Goal: Task Accomplishment & Management: Manage account settings

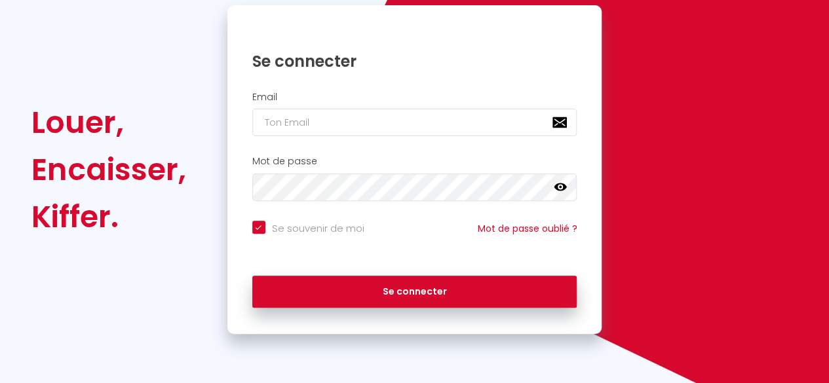
scroll to position [141, 0]
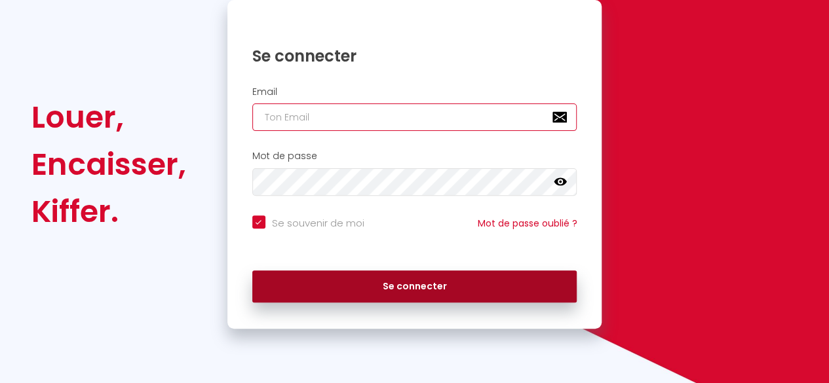
type input "[EMAIL_ADDRESS][DOMAIN_NAME]"
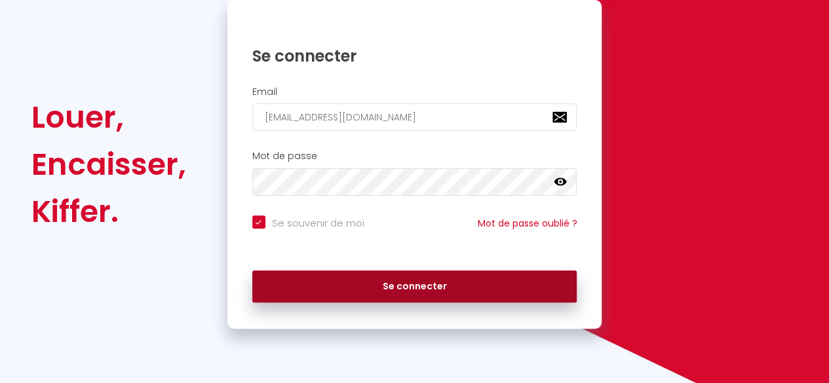
click at [399, 280] on button "Se connecter" at bounding box center [414, 287] width 325 height 33
checkbox input "true"
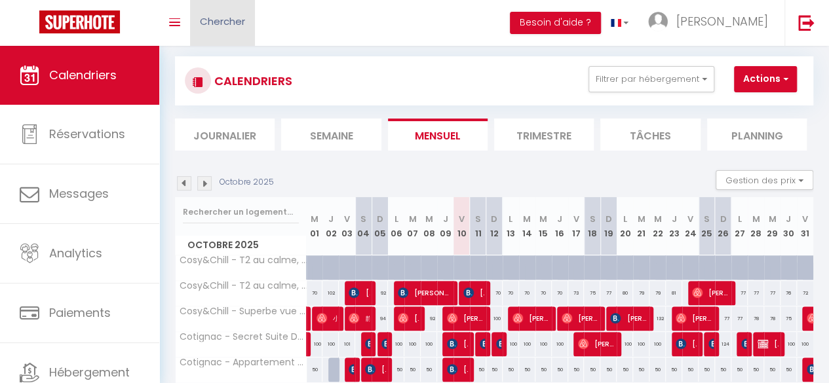
scroll to position [155, 0]
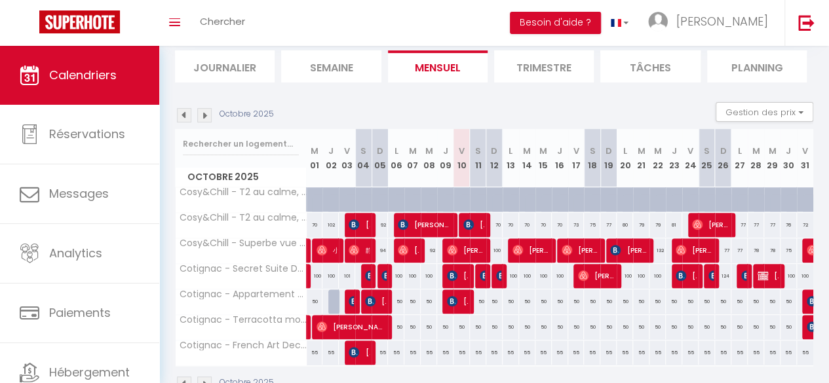
click at [622, 219] on div "80" at bounding box center [625, 225] width 16 height 24
type input "80"
select select "1"
type input "Lun 20 Octobre 2025"
type input "[DATE] Octobre 2025"
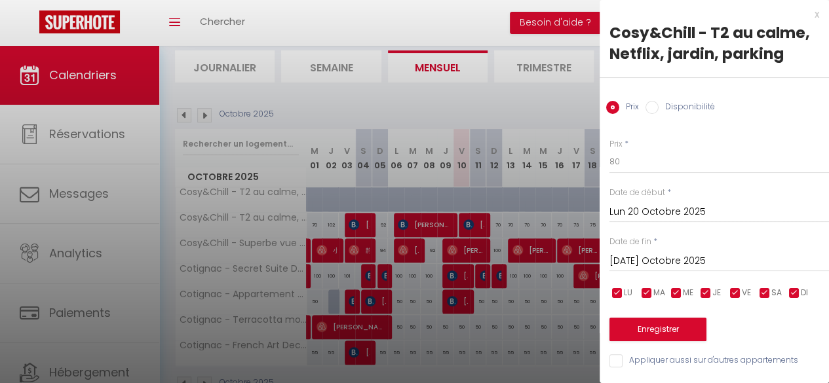
click at [665, 102] on label "Disponibilité" at bounding box center [687, 108] width 56 height 14
click at [659, 102] on input "Disponibilité" at bounding box center [652, 107] width 13 height 13
radio input "true"
radio input "false"
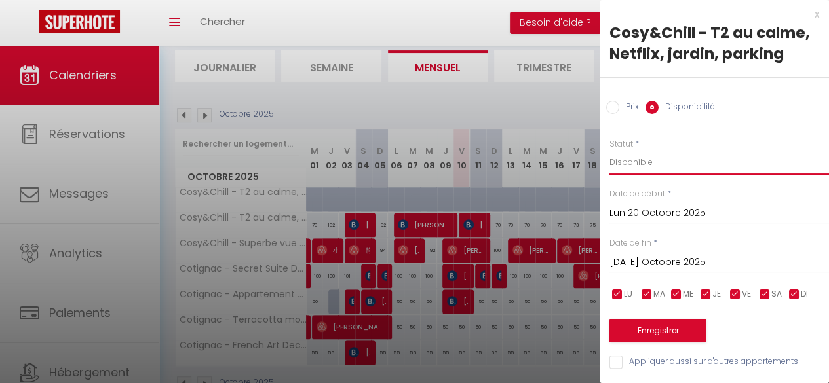
click at [632, 161] on select "Disponible Indisponible" at bounding box center [719, 162] width 220 height 25
select select "0"
click at [609, 150] on select "Disponible Indisponible" at bounding box center [719, 162] width 220 height 25
click at [645, 264] on input "[DATE] Octobre 2025" at bounding box center [719, 262] width 220 height 17
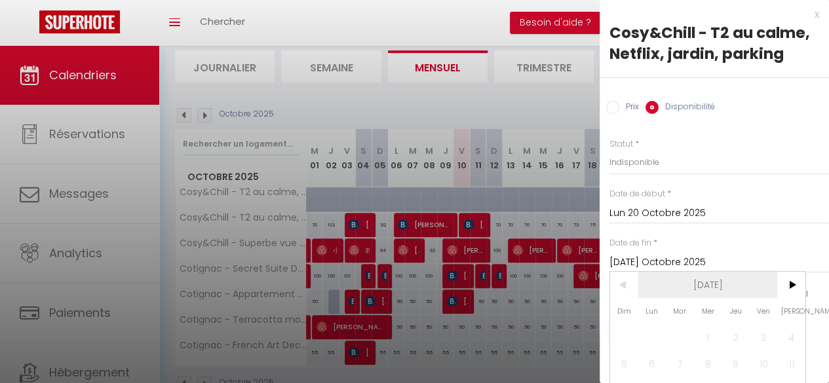
scroll to position [81, 0]
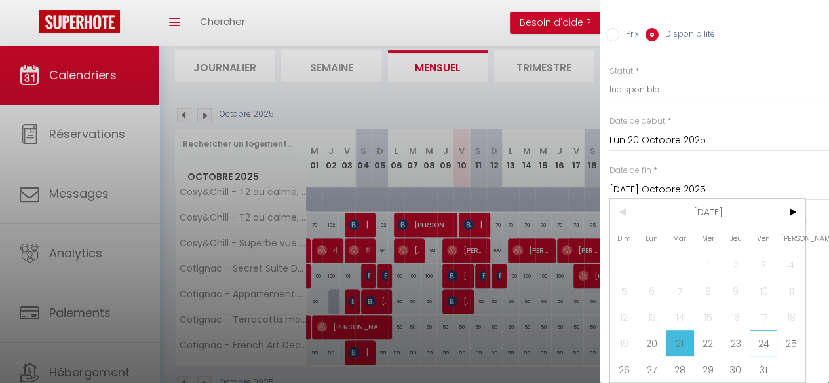
click at [761, 337] on span "24" at bounding box center [764, 343] width 28 height 26
type input "Ven 24 Octobre 2025"
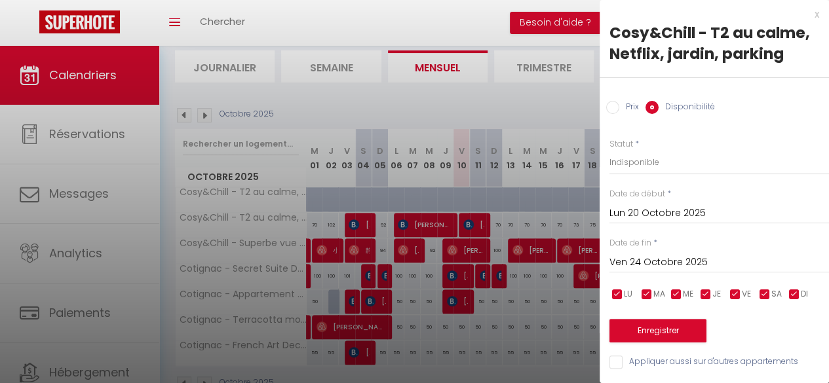
scroll to position [9, 0]
click at [654, 320] on button "Enregistrer" at bounding box center [657, 331] width 97 height 24
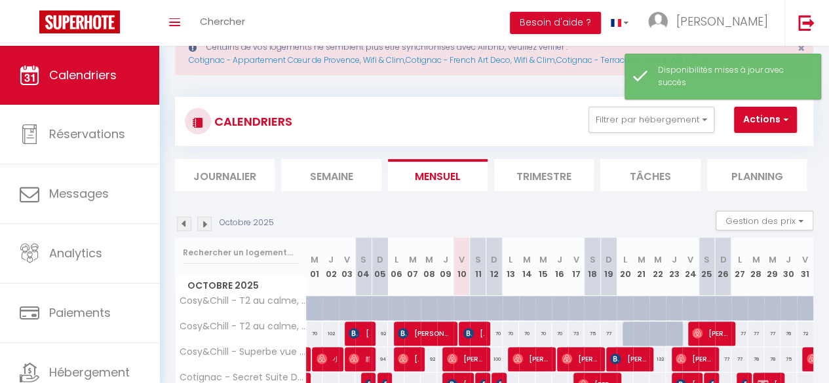
scroll to position [155, 0]
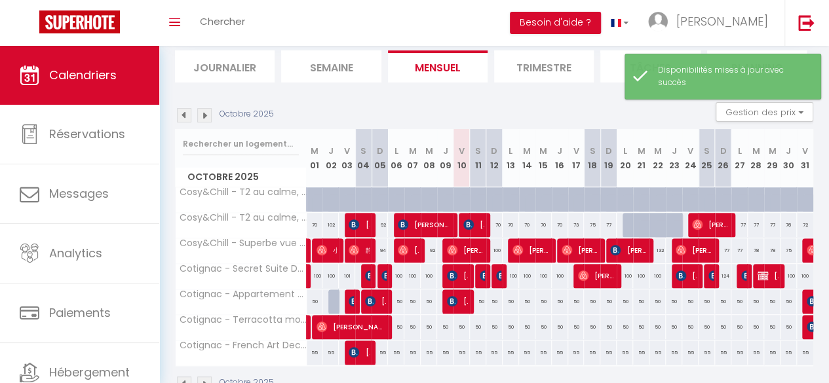
click at [735, 222] on div "77" at bounding box center [739, 225] width 16 height 24
select select "1"
type input "Lun 27 Octobre 2025"
type input "[DATE] Octobre 2025"
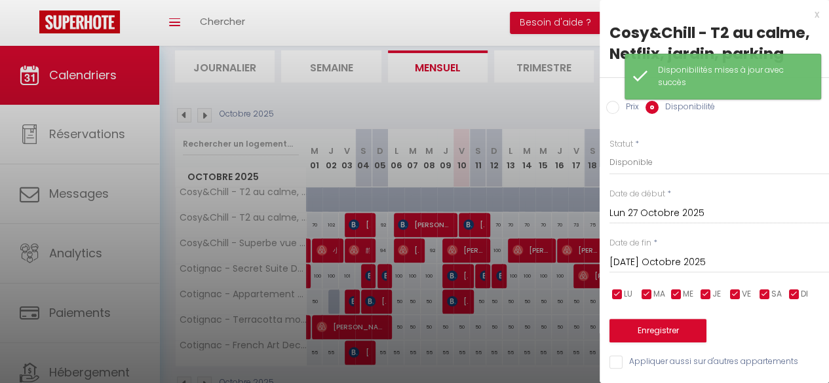
click at [548, 102] on div at bounding box center [414, 191] width 829 height 383
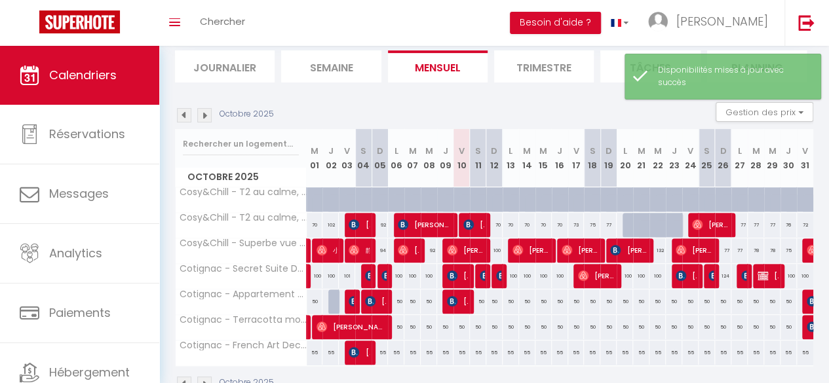
click at [554, 64] on li "Trimestre" at bounding box center [544, 66] width 100 height 32
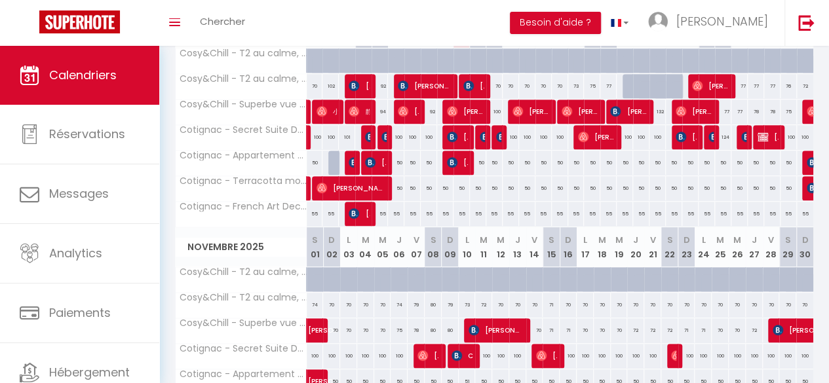
scroll to position [298, 0]
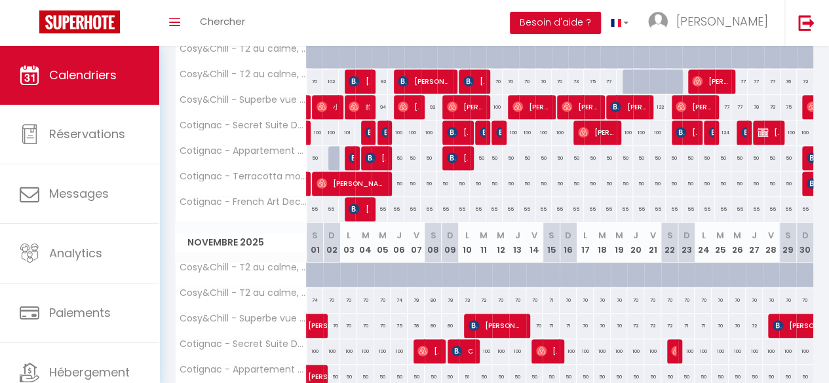
click at [349, 298] on div "70" at bounding box center [348, 300] width 17 height 24
select select "1"
type input "Lun 03 Novembre 2025"
type input "[DATE] Novembre 2025"
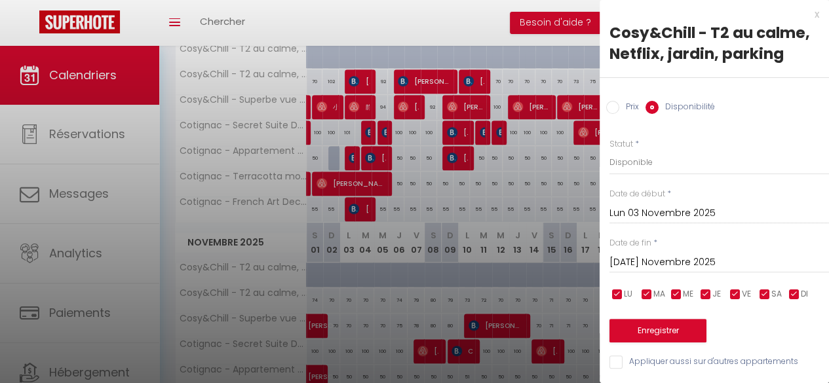
click at [293, 251] on div at bounding box center [414, 191] width 829 height 383
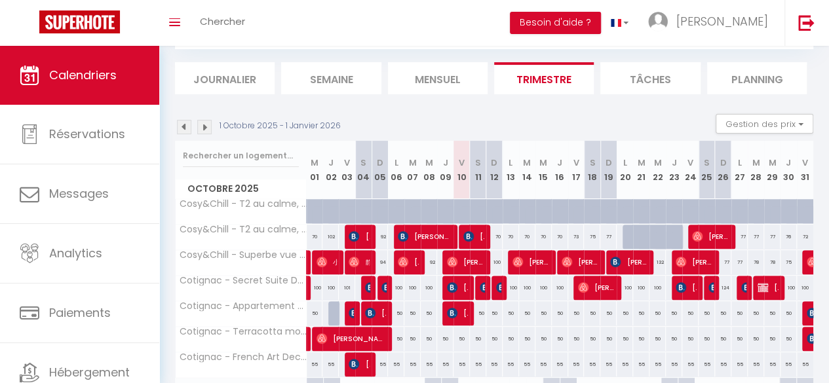
scroll to position [142, 0]
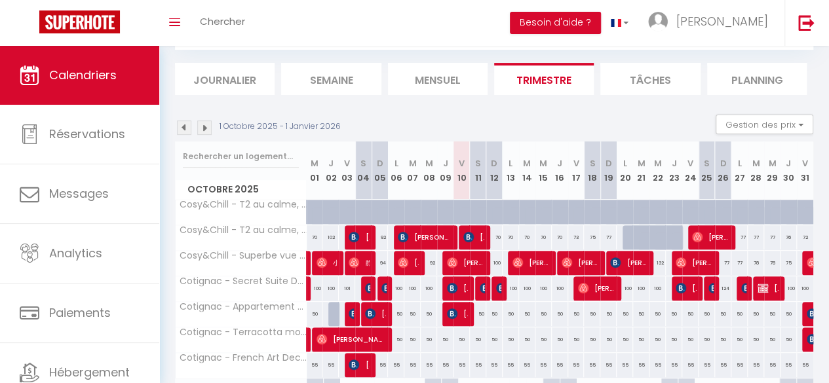
click at [731, 233] on div "77" at bounding box center [739, 237] width 16 height 24
select select "1"
type input "Lun 27 Octobre 2025"
type input "[DATE] Octobre 2025"
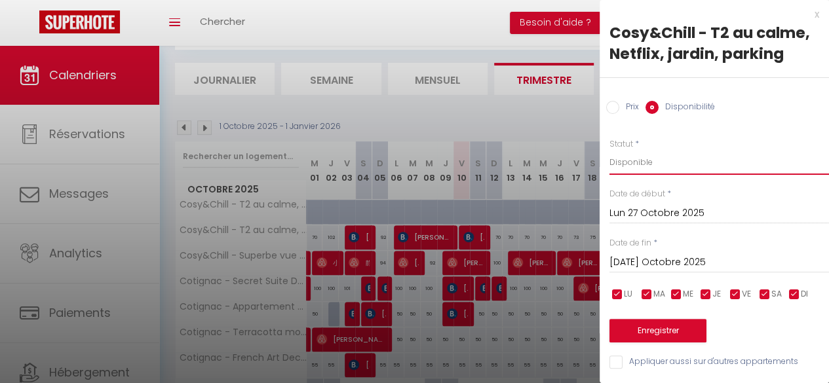
click at [630, 151] on select "Disponible Indisponible" at bounding box center [719, 162] width 220 height 25
select select "0"
click at [609, 150] on select "Disponible Indisponible" at bounding box center [719, 162] width 220 height 25
click at [618, 261] on input "[DATE] Octobre 2025" at bounding box center [719, 262] width 220 height 17
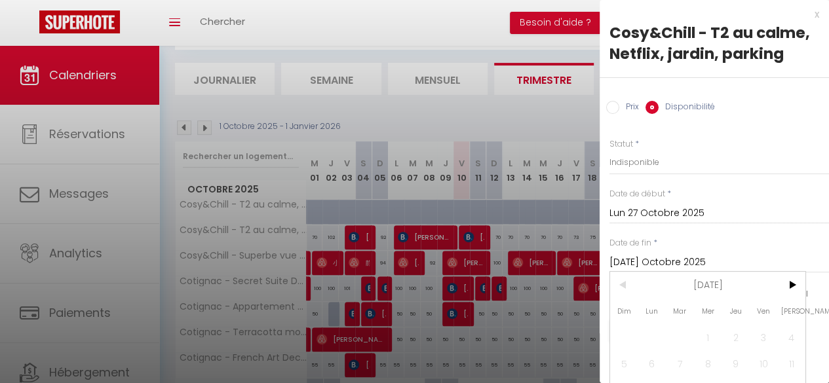
scroll to position [81, 0]
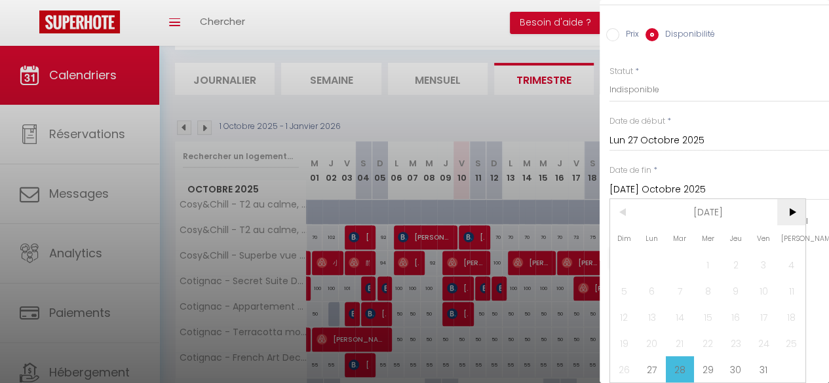
click at [793, 205] on span ">" at bounding box center [791, 212] width 28 height 26
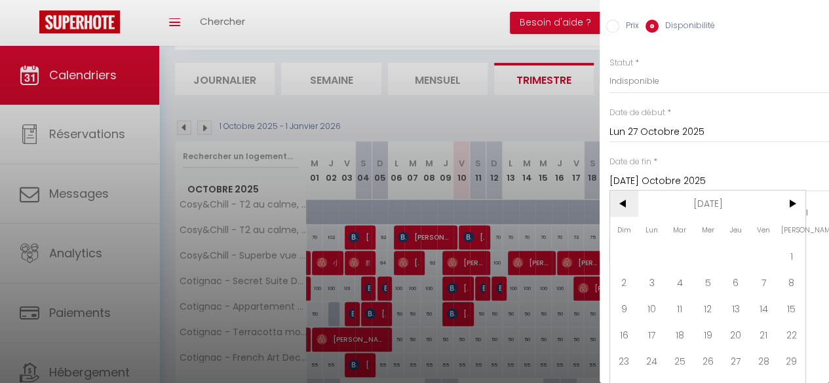
click at [625, 201] on span "<" at bounding box center [624, 204] width 28 height 26
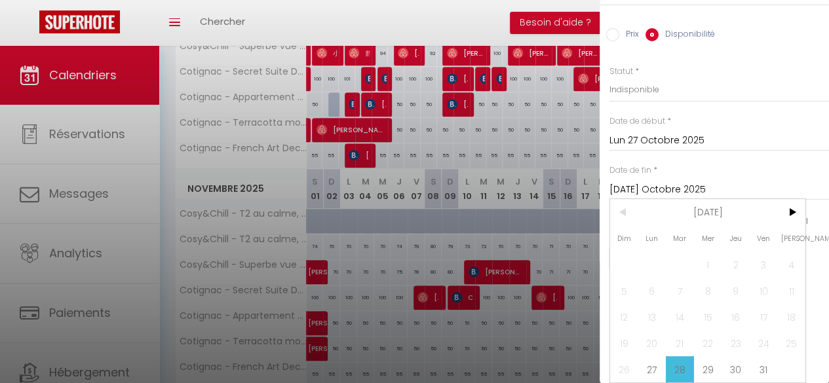
scroll to position [341, 0]
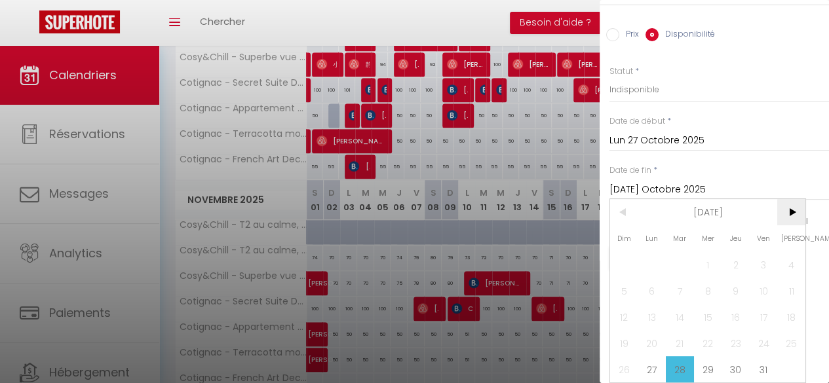
click at [794, 201] on span ">" at bounding box center [791, 212] width 28 height 26
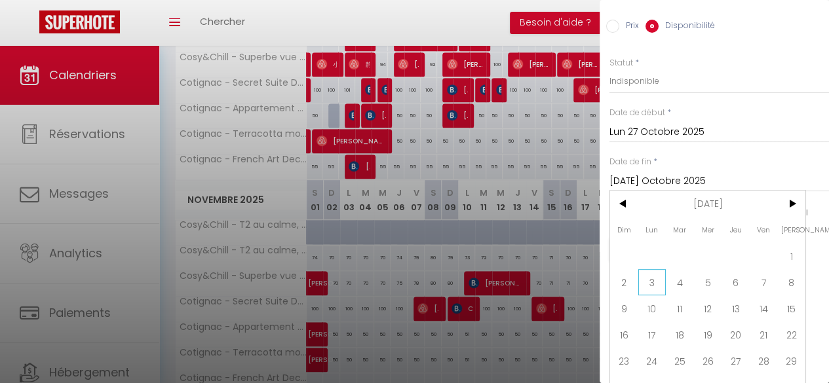
click at [653, 285] on span "3" at bounding box center [652, 282] width 28 height 26
type input "Lun 03 Novembre 2025"
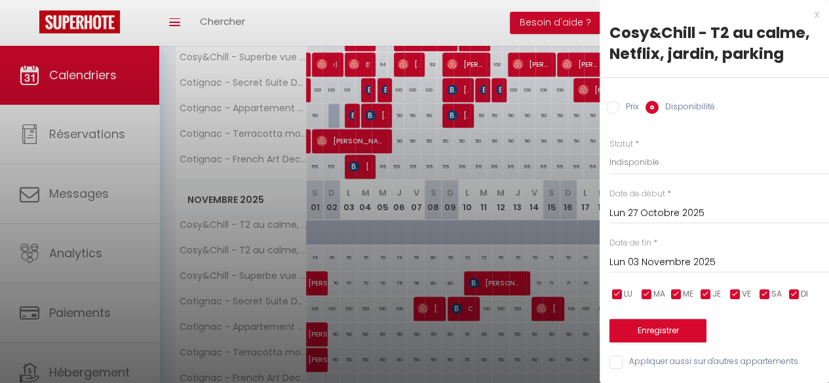
scroll to position [9, 0]
click at [655, 327] on button "Enregistrer" at bounding box center [657, 331] width 97 height 24
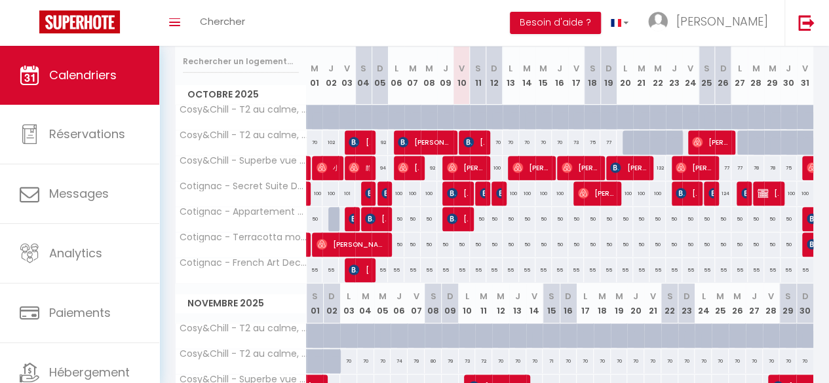
scroll to position [235, 0]
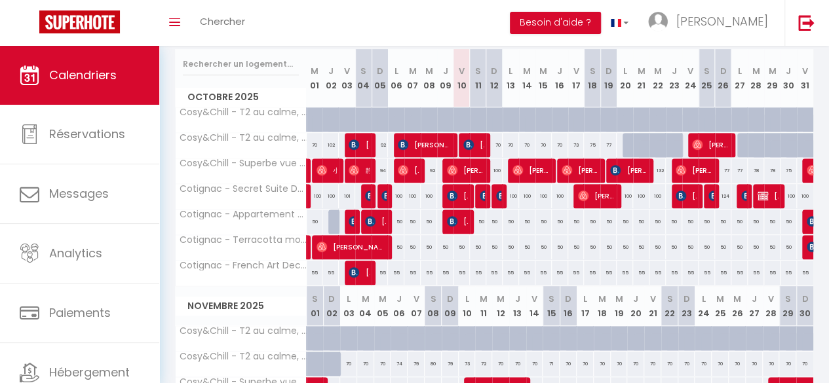
click at [346, 358] on div "70" at bounding box center [348, 364] width 17 height 24
select select "1"
type input "Lun 03 Novembre 2025"
type input "[DATE] Novembre 2025"
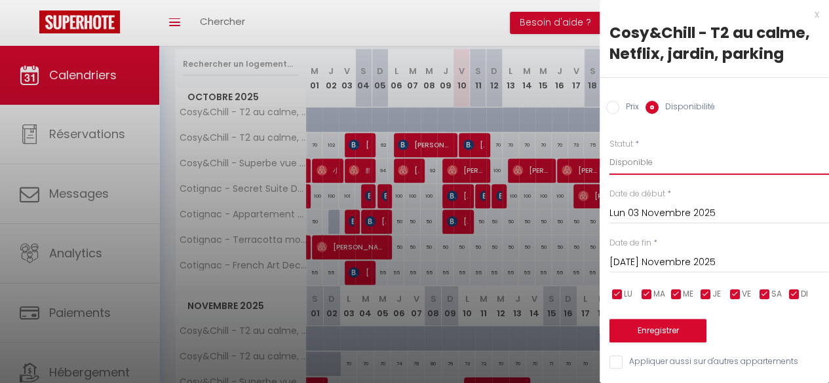
click at [627, 171] on select "Disponible Indisponible" at bounding box center [719, 162] width 220 height 25
select select "0"
click at [609, 150] on select "Disponible Indisponible" at bounding box center [719, 162] width 220 height 25
click at [646, 265] on input "[DATE] Novembre 2025" at bounding box center [719, 262] width 220 height 17
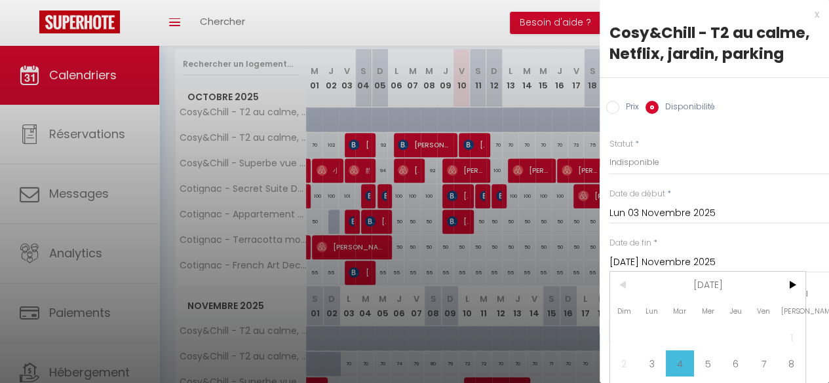
scroll to position [60, 0]
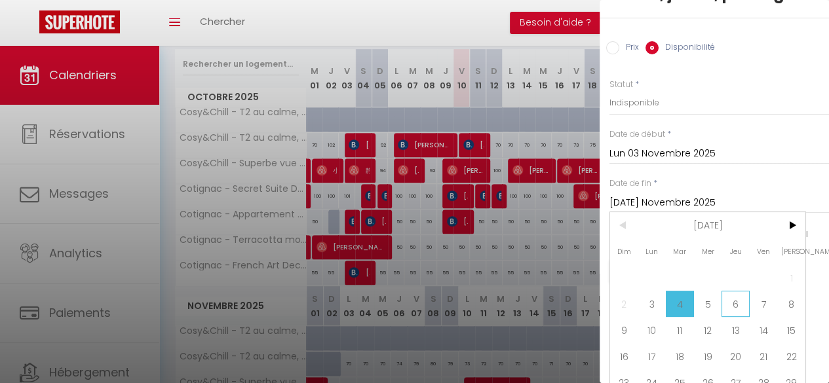
click at [738, 301] on span "6" at bounding box center [736, 304] width 28 height 26
type input "Jeu 06 Novembre 2025"
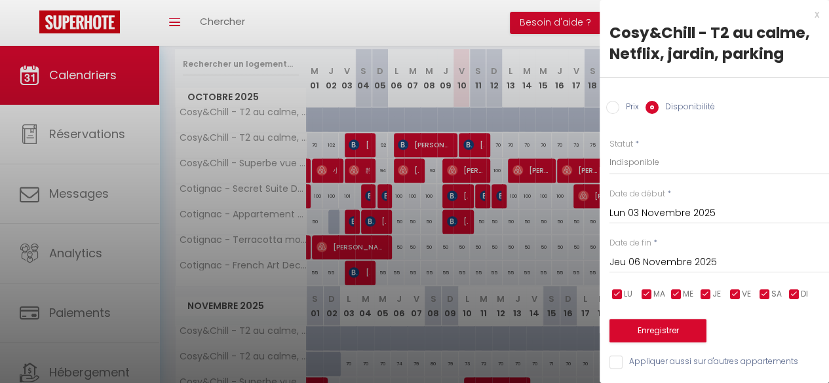
scroll to position [9, 0]
click at [661, 307] on div "Enregistrer" at bounding box center [719, 323] width 220 height 40
click at [654, 319] on button "Enregistrer" at bounding box center [657, 331] width 97 height 24
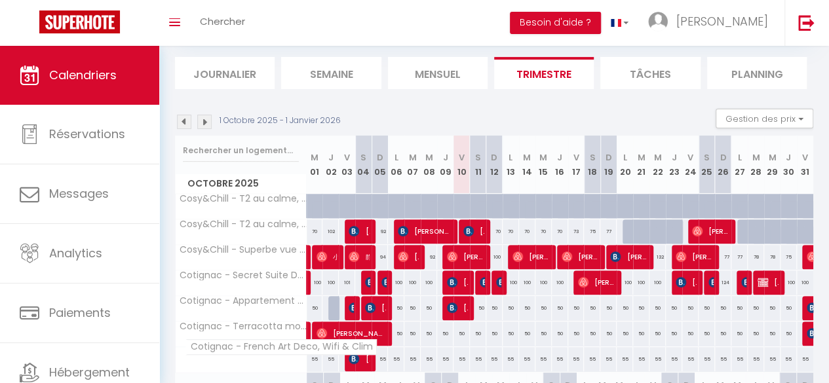
scroll to position [153, 0]
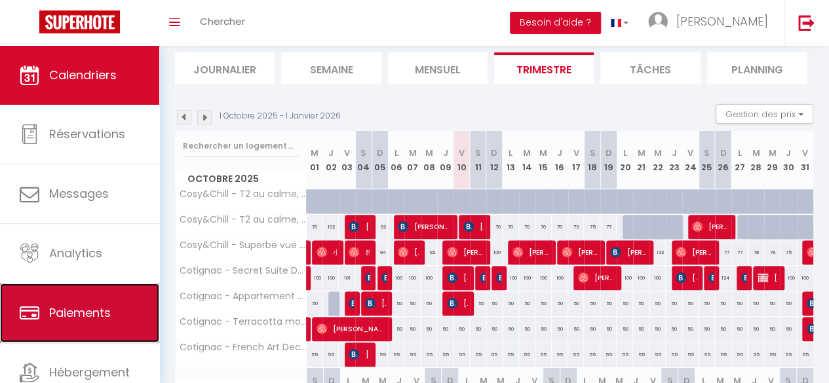
click at [90, 303] on link "Paiements" at bounding box center [79, 313] width 159 height 59
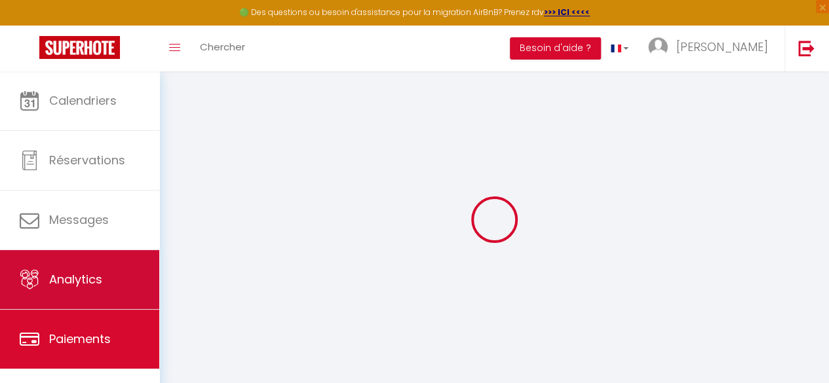
select select "2"
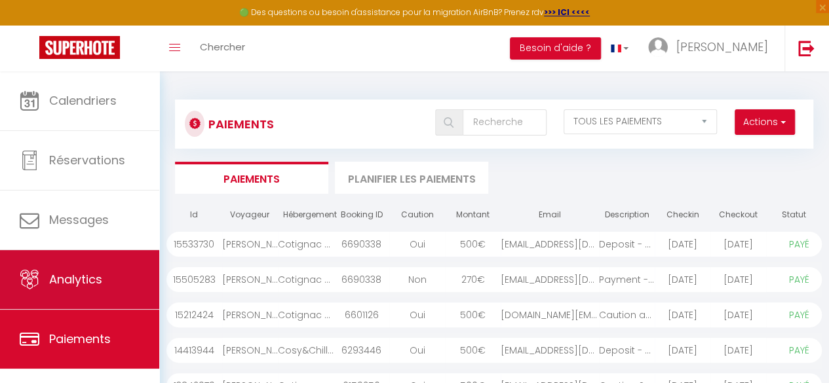
scroll to position [75, 0]
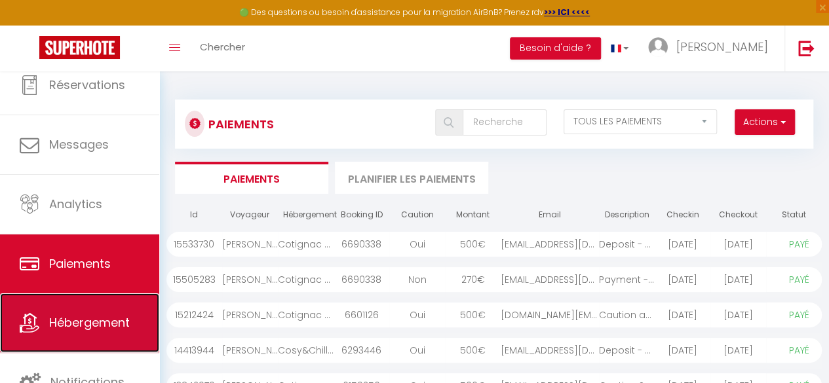
click at [81, 316] on span "Hébergement" at bounding box center [89, 323] width 81 height 16
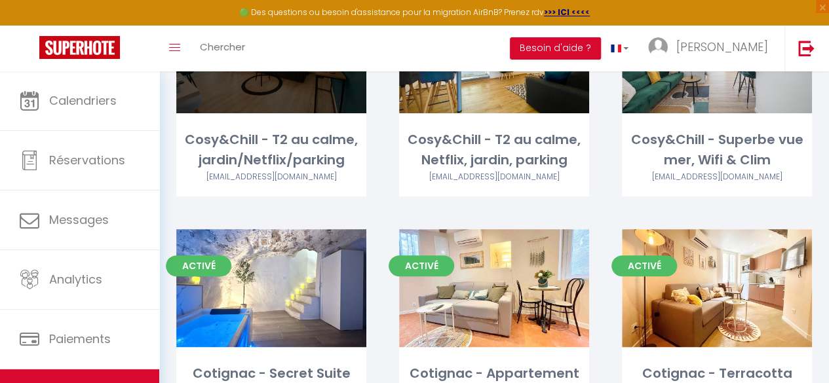
scroll to position [174, 0]
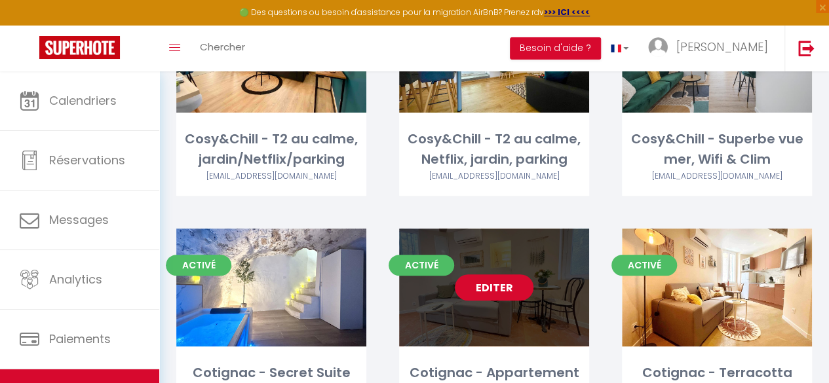
click at [486, 296] on link "Editer" at bounding box center [494, 288] width 79 height 26
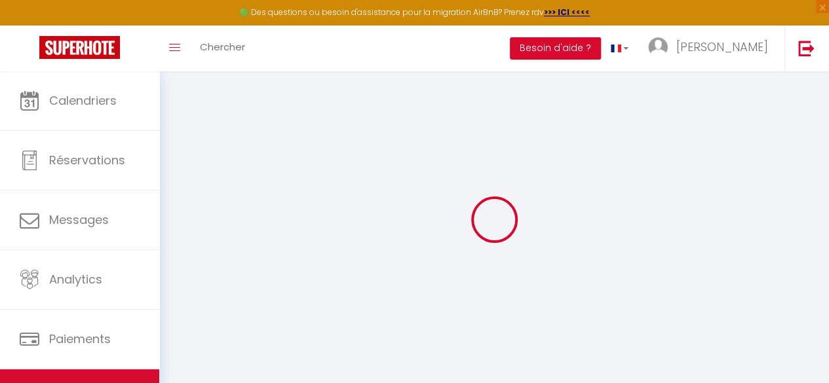
select select "19998"
select select
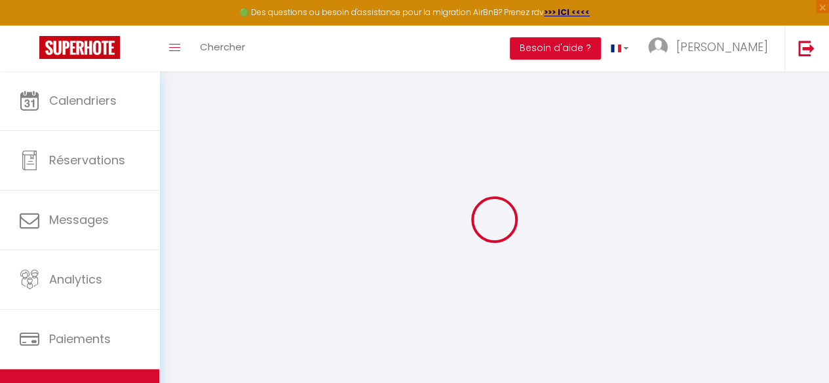
select select
checkbox input "false"
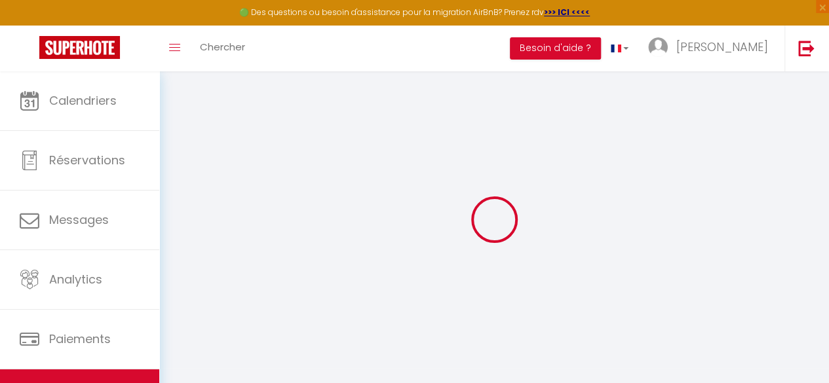
checkbox input "false"
select select "16:30"
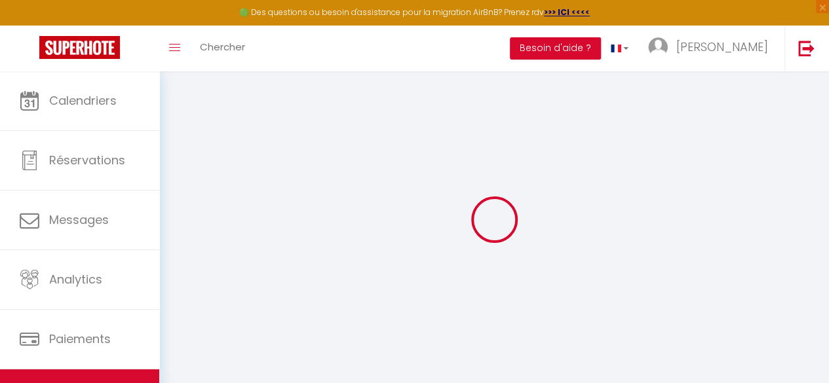
select select
select select "11:00"
select select "30"
select select "120"
select select
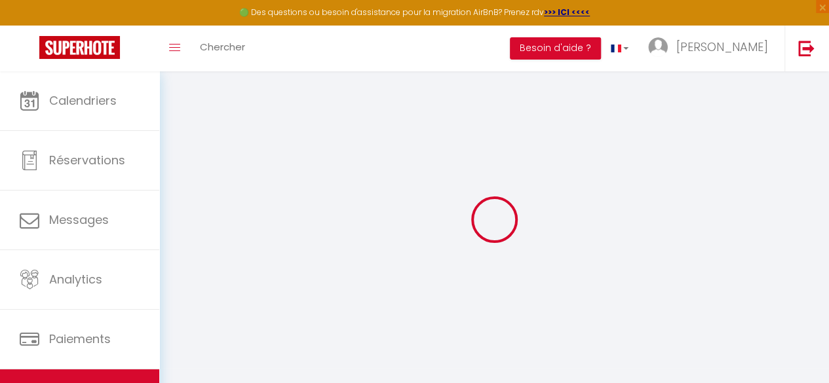
checkbox input "false"
select select
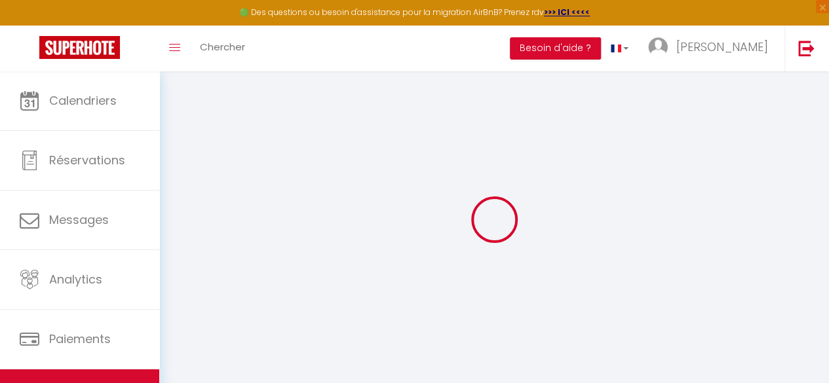
checkbox input "false"
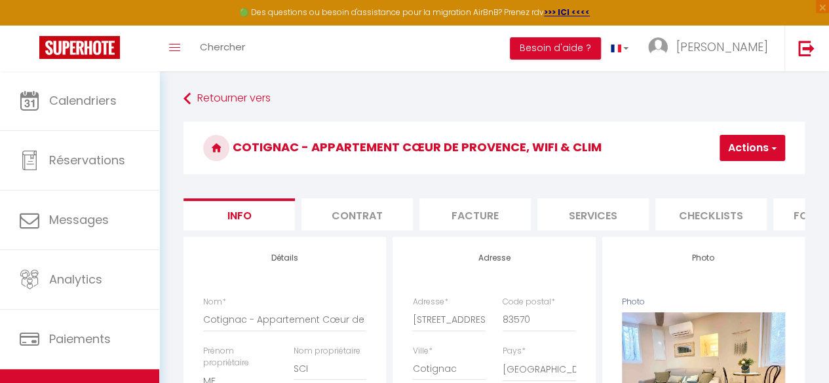
scroll to position [0, 543]
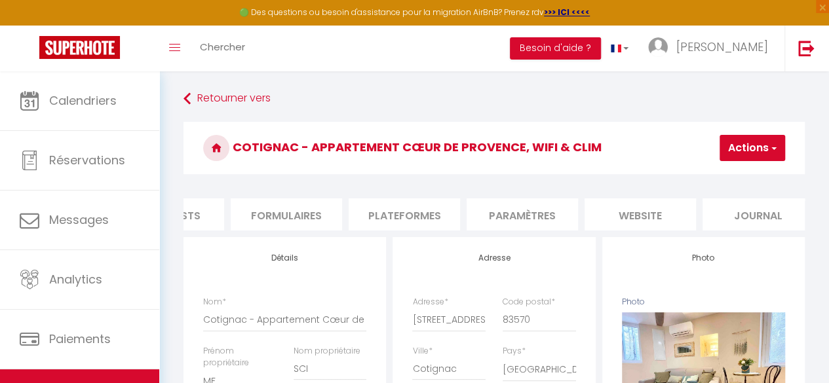
click at [402, 216] on li "Plateformes" at bounding box center [404, 215] width 111 height 32
select select
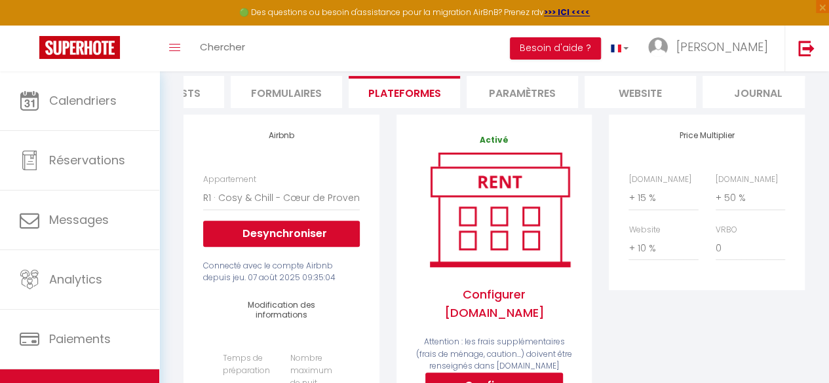
scroll to position [113, 0]
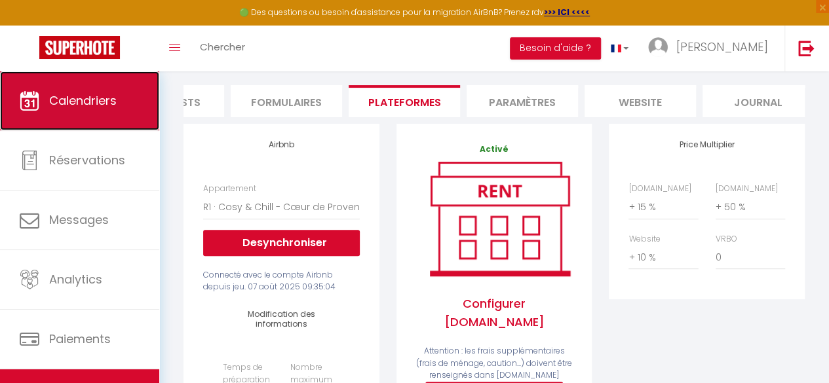
click at [109, 110] on link "Calendriers" at bounding box center [79, 100] width 159 height 59
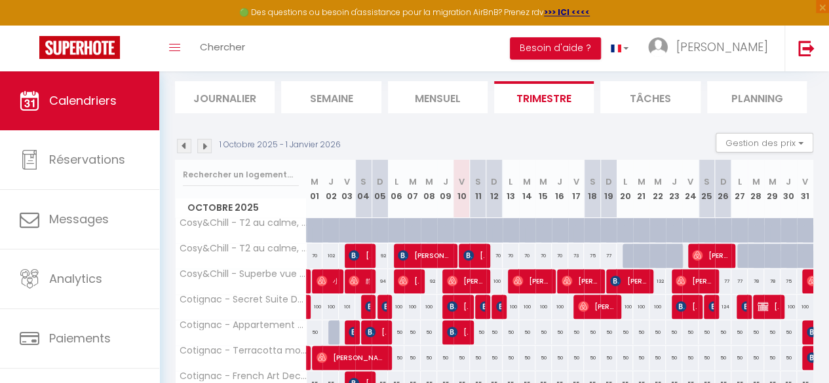
scroll to position [80, 0]
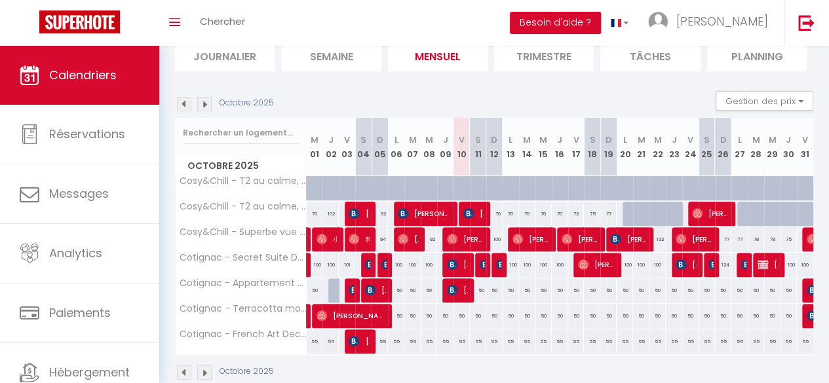
scroll to position [90, 0]
